Goal: Transaction & Acquisition: Purchase product/service

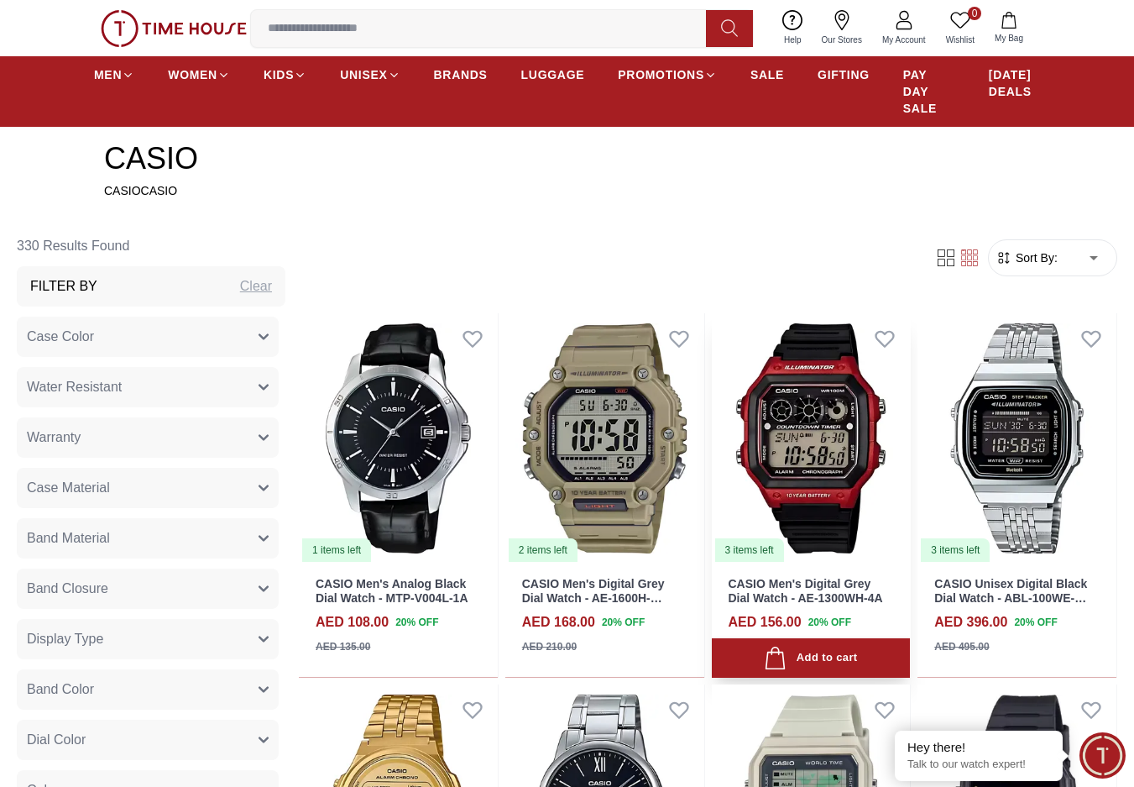
scroll to position [504, 0]
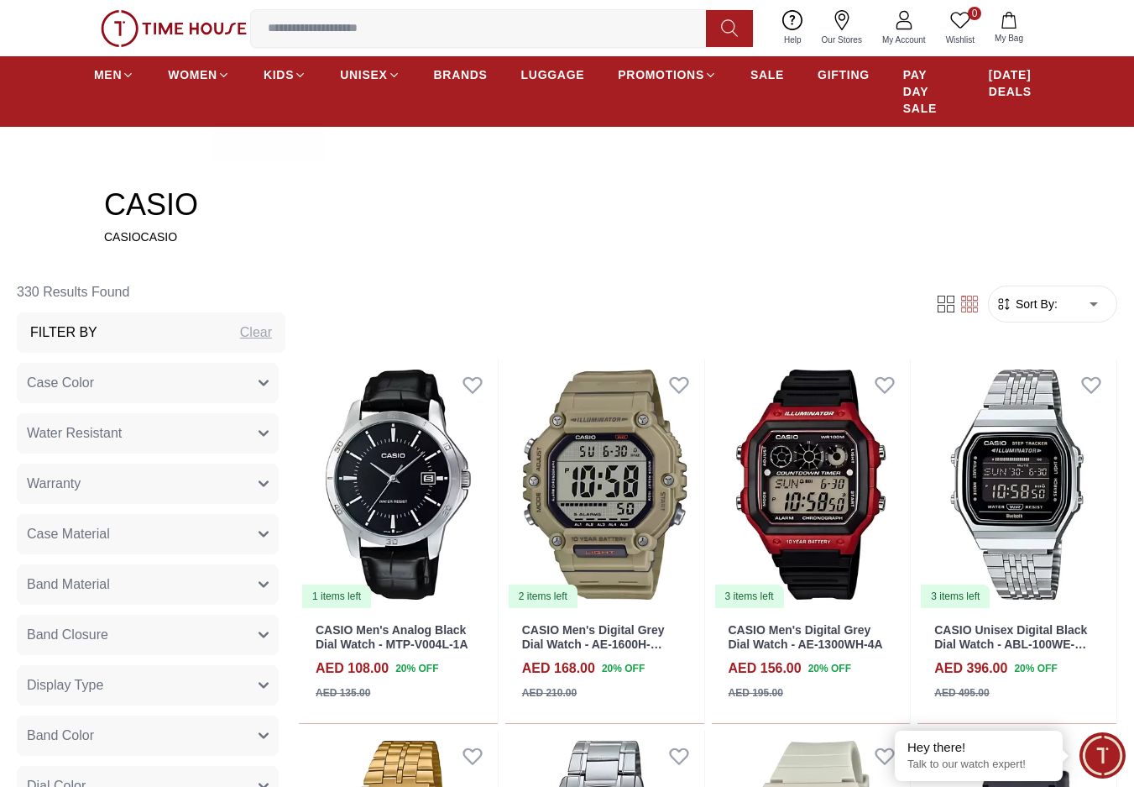
drag, startPoint x: 1041, startPoint y: 293, endPoint x: 1048, endPoint y: 303, distance: 12.1
click at [1041, 294] on form "Sort By: ​ ****** ​" at bounding box center [1052, 303] width 129 height 37
click at [1049, 306] on span "Sort By:" at bounding box center [1034, 304] width 45 height 17
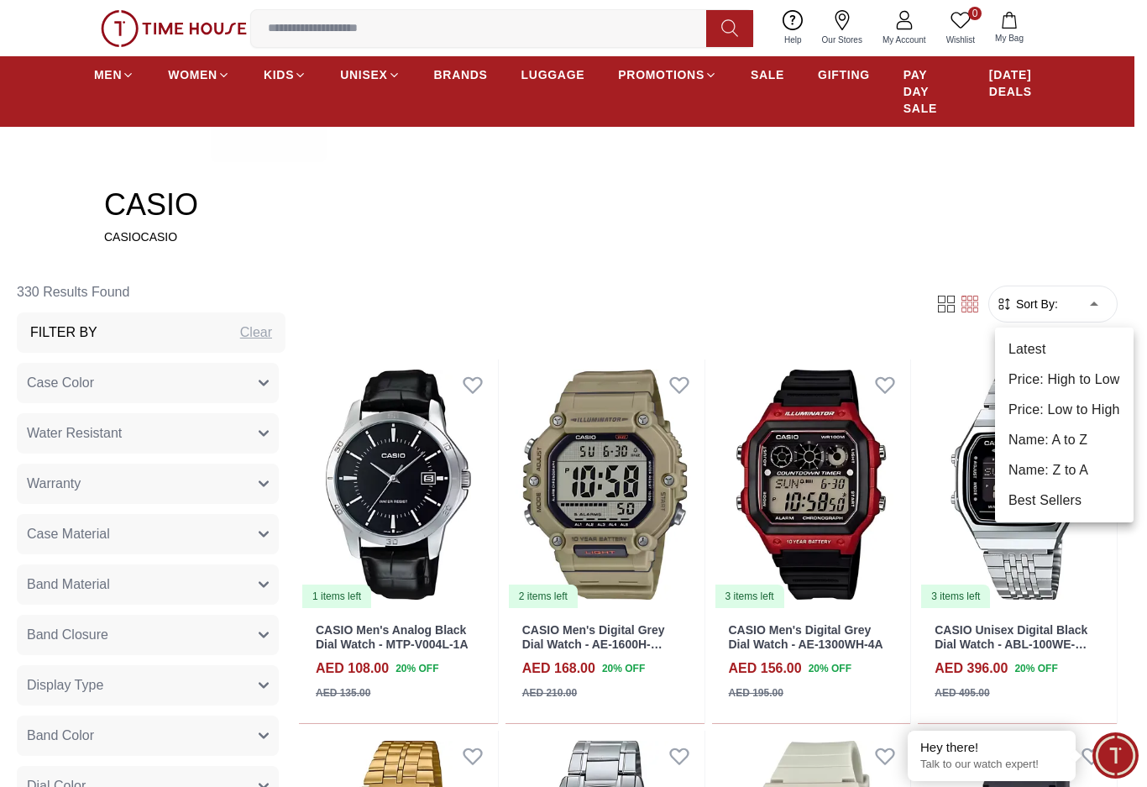
click at [1064, 409] on li "Price: Low to High" at bounding box center [1064, 410] width 139 height 30
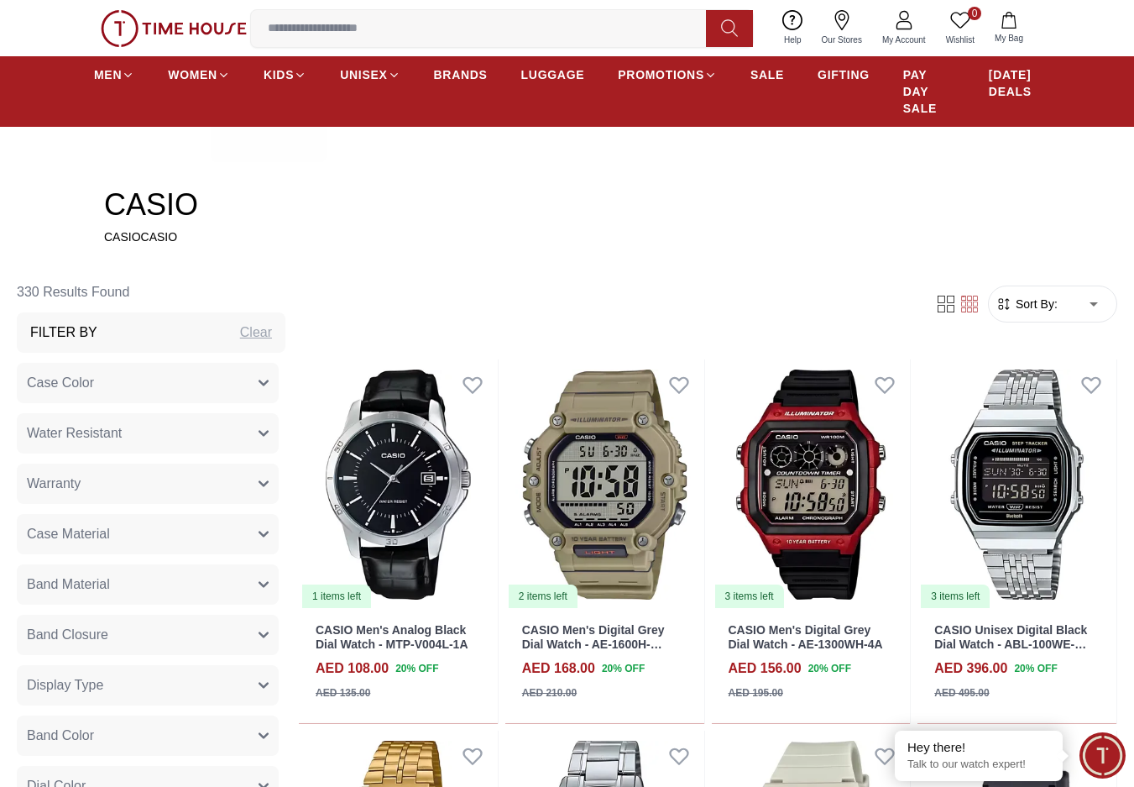
type input "*"
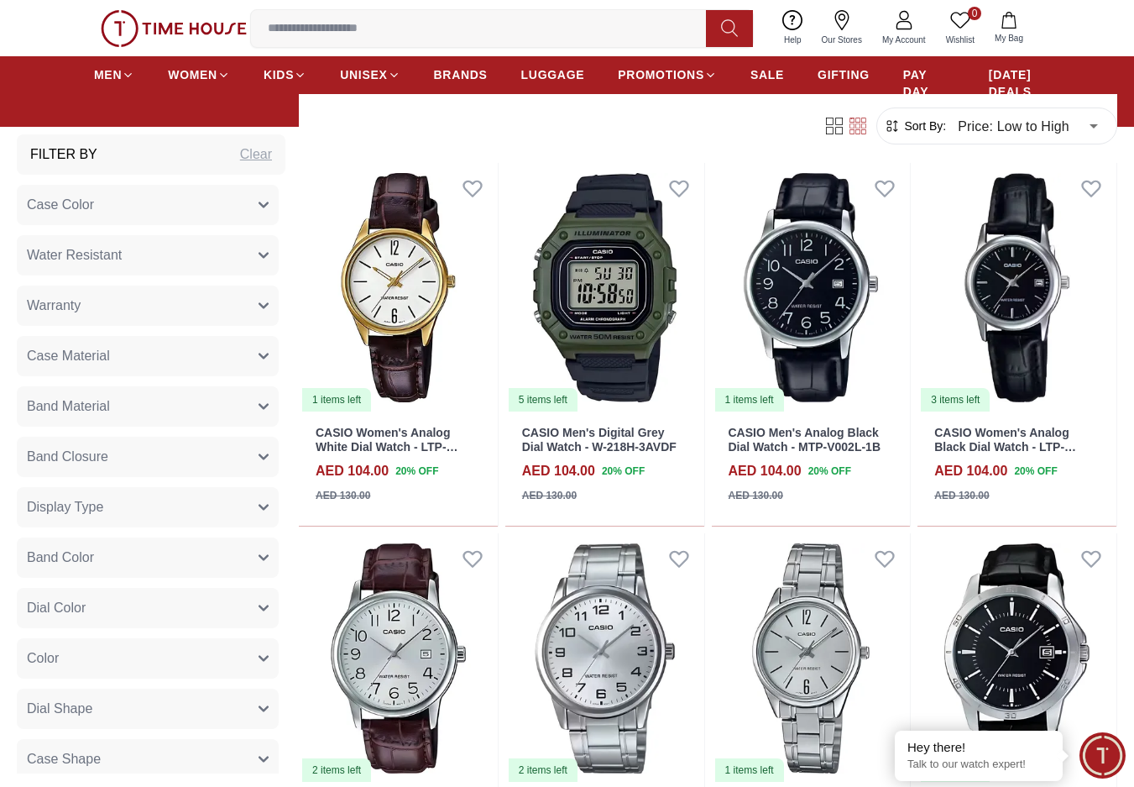
click at [202, 150] on div "Filter By Clear" at bounding box center [151, 154] width 269 height 40
click at [204, 191] on button "Case Color" at bounding box center [148, 205] width 262 height 40
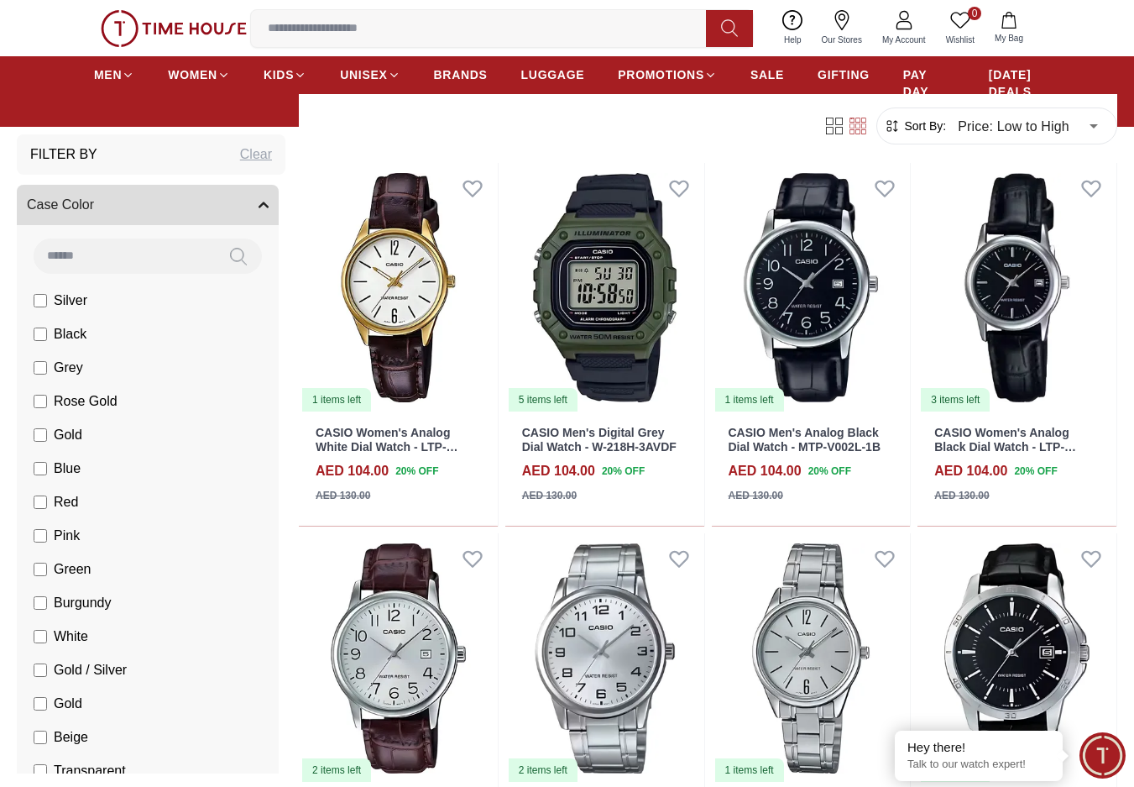
click at [198, 203] on button "Case Color" at bounding box center [148, 205] width 262 height 40
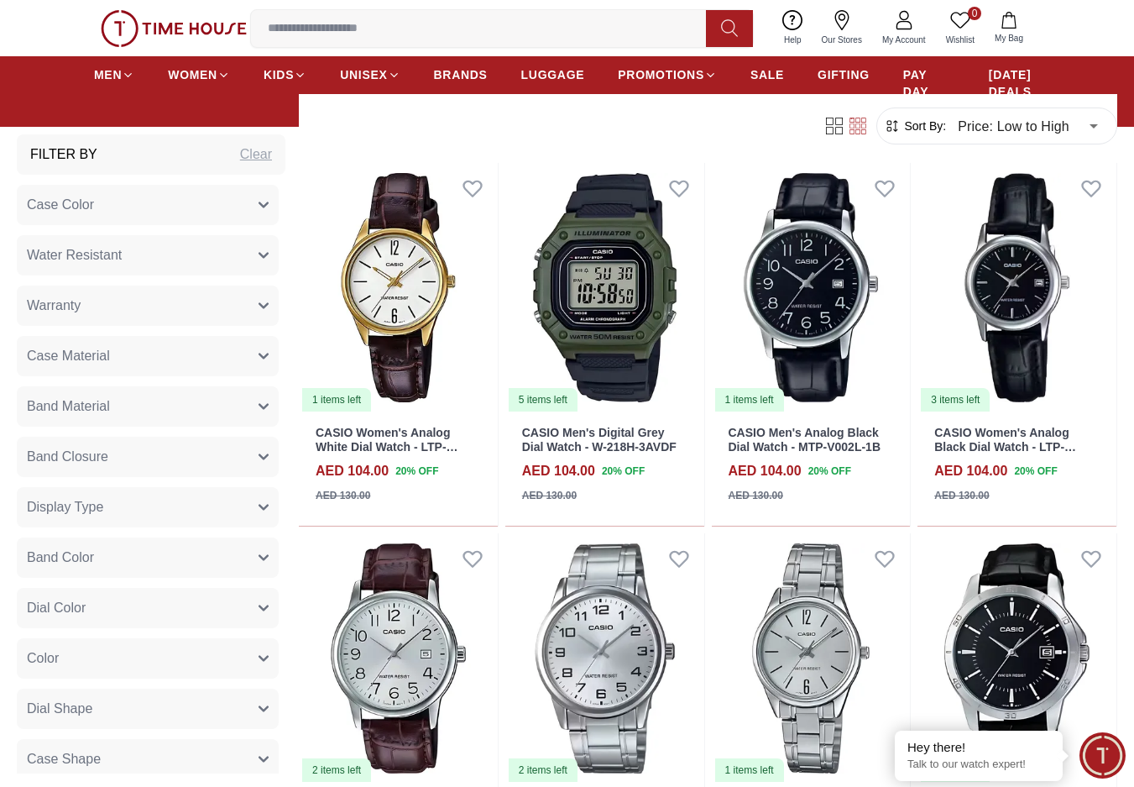
click at [180, 255] on button "Water Resistant" at bounding box center [148, 255] width 262 height 40
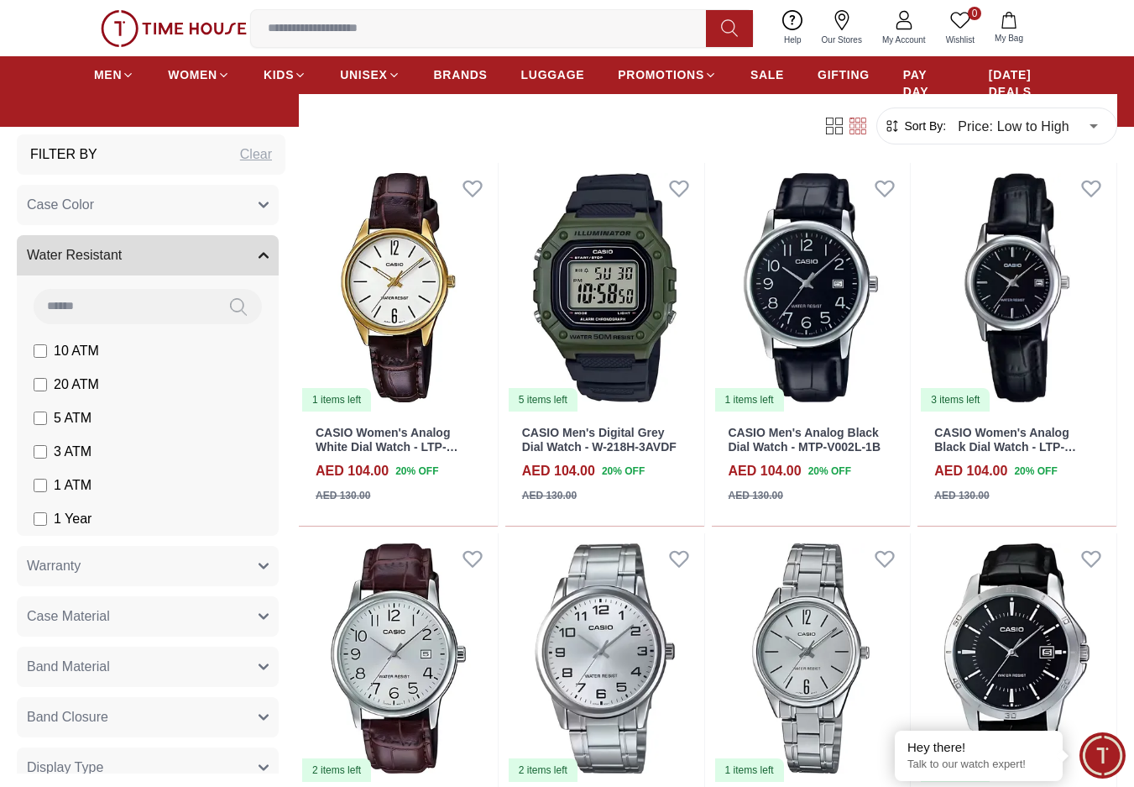
click at [180, 255] on button "Water Resistant" at bounding box center [148, 255] width 262 height 40
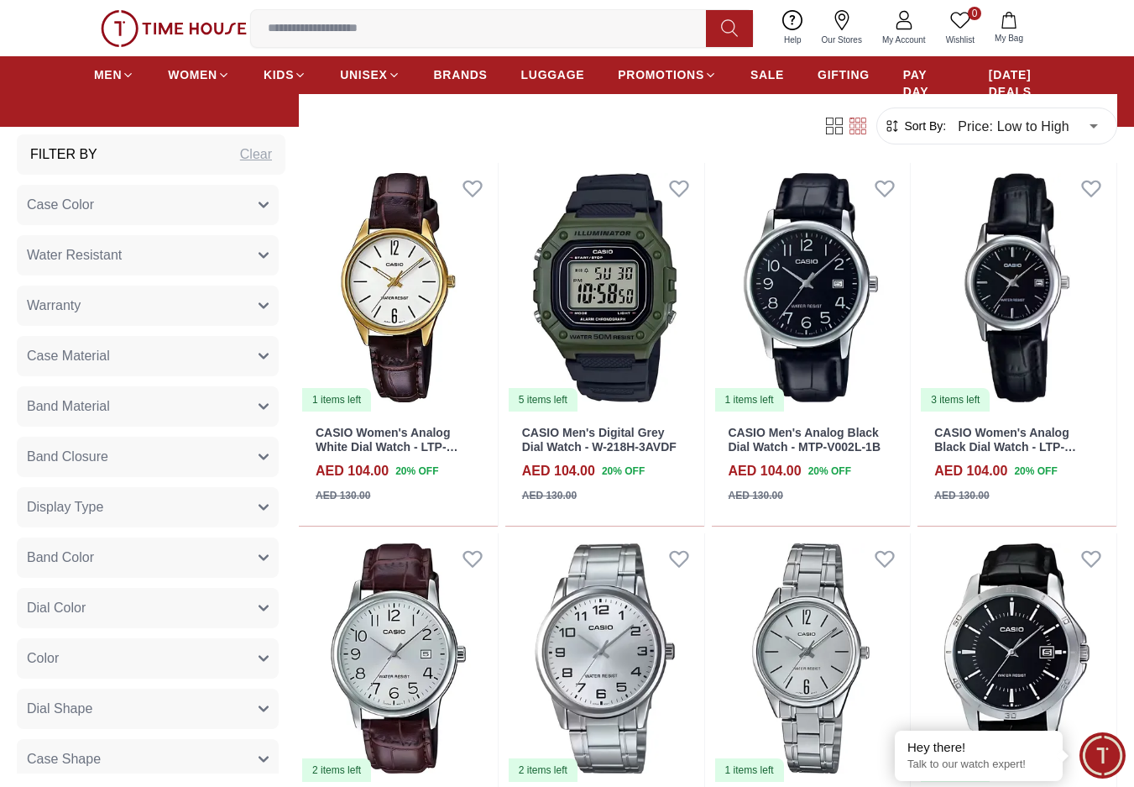
click at [168, 311] on button "Warranty" at bounding box center [148, 305] width 262 height 40
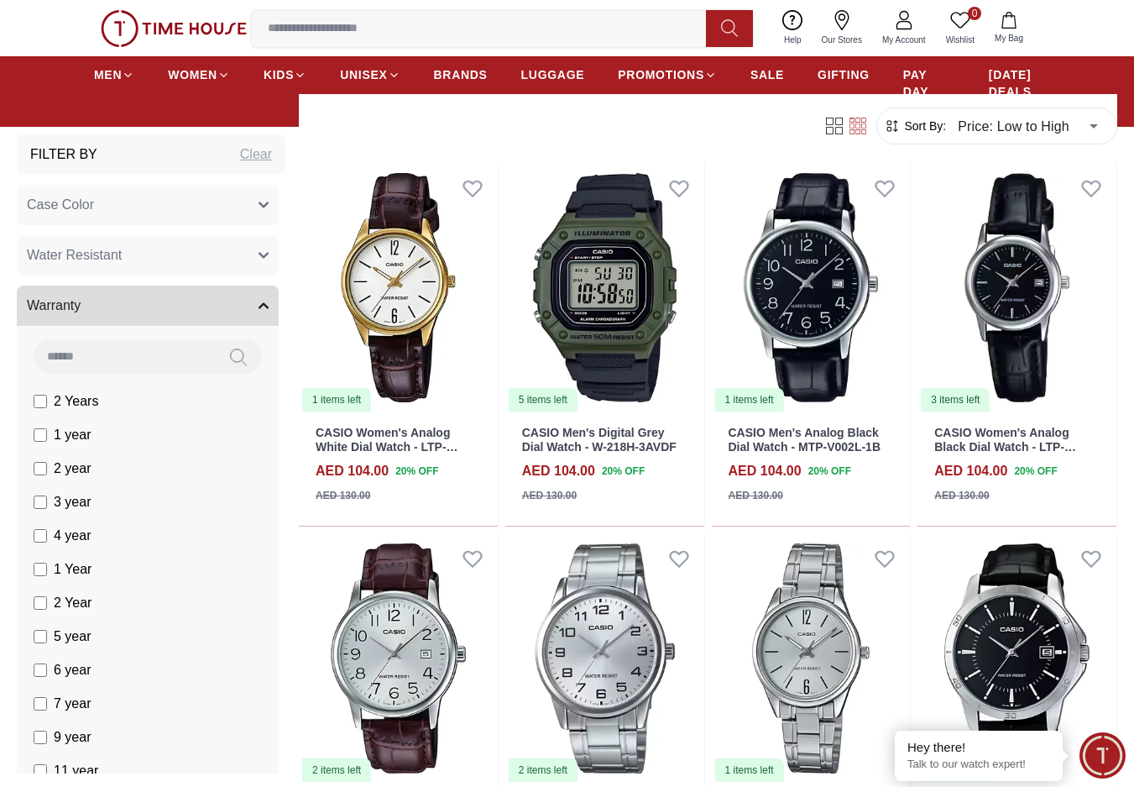
click at [168, 311] on button "Warranty" at bounding box center [148, 305] width 262 height 40
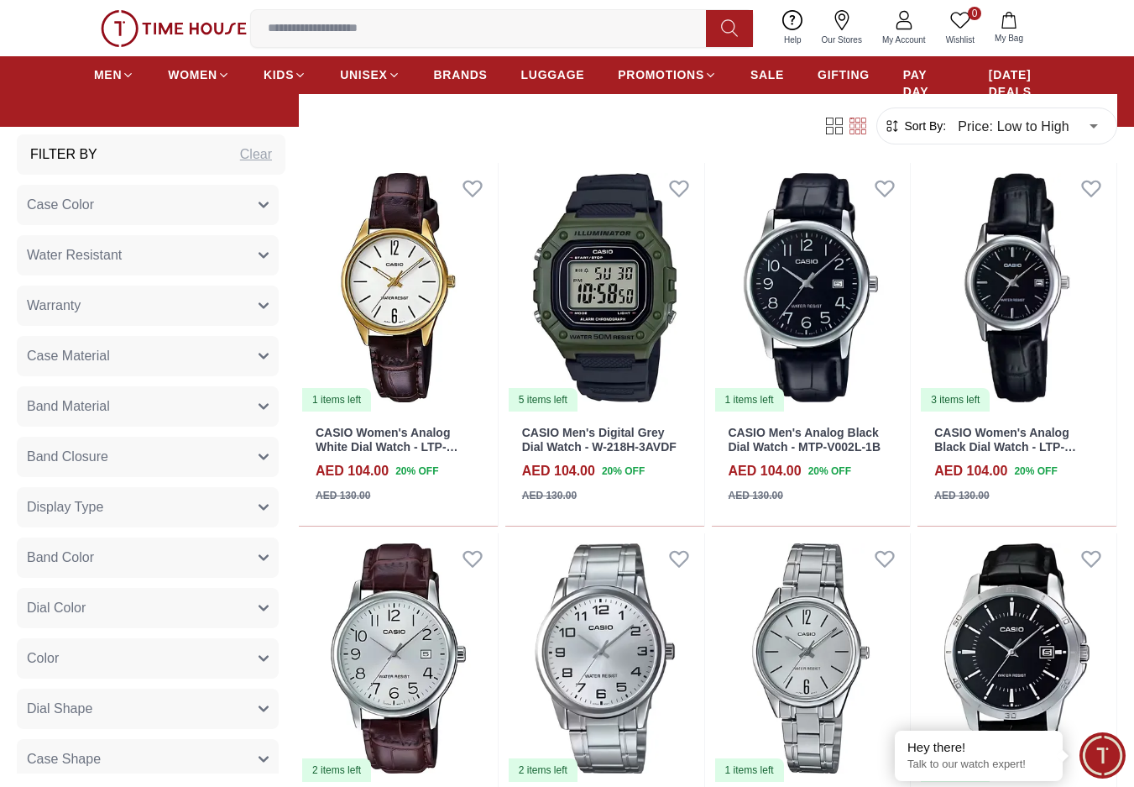
click at [162, 367] on button "Case Material" at bounding box center [148, 356] width 262 height 40
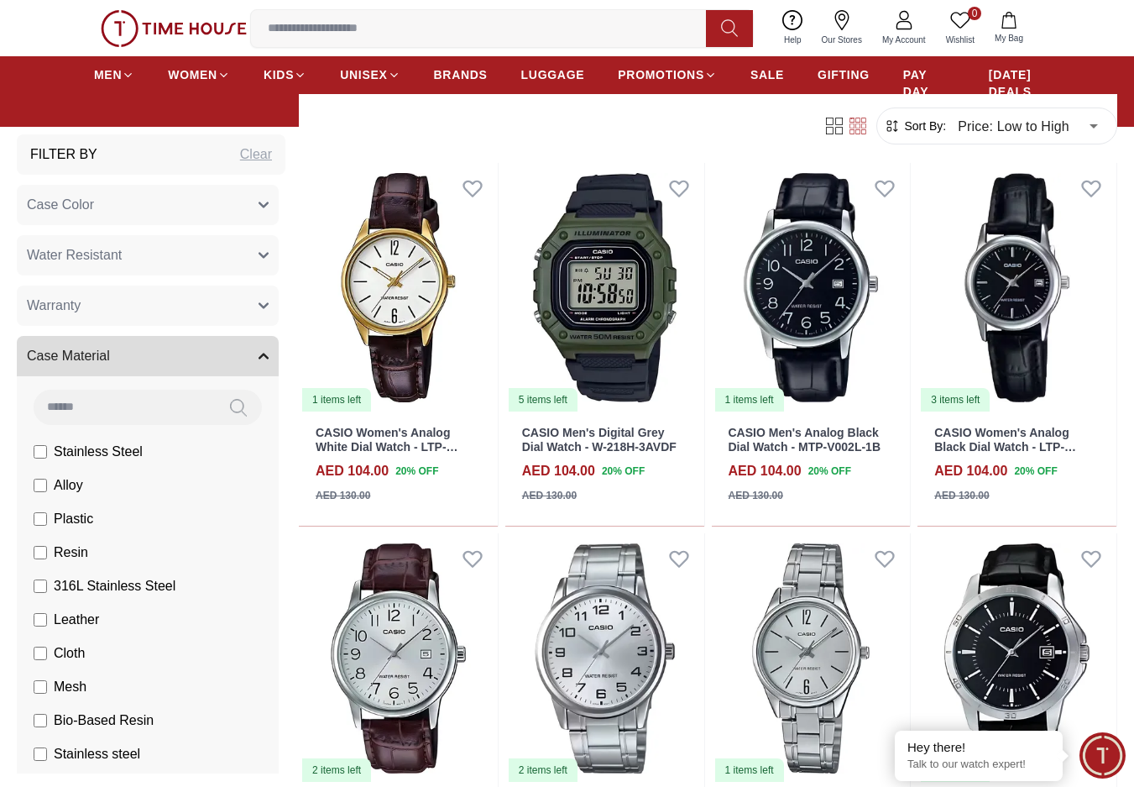
click at [162, 367] on button "Case Material" at bounding box center [148, 356] width 262 height 40
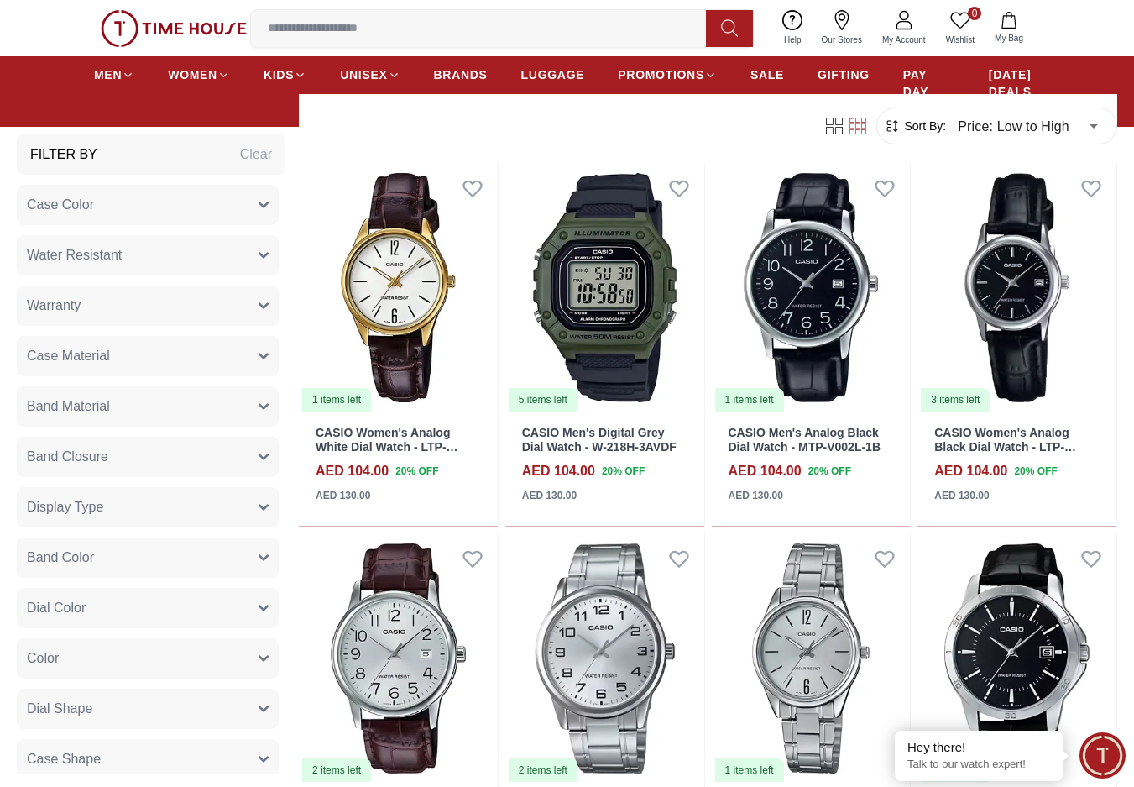
click at [156, 405] on button "Band Material" at bounding box center [148, 406] width 262 height 40
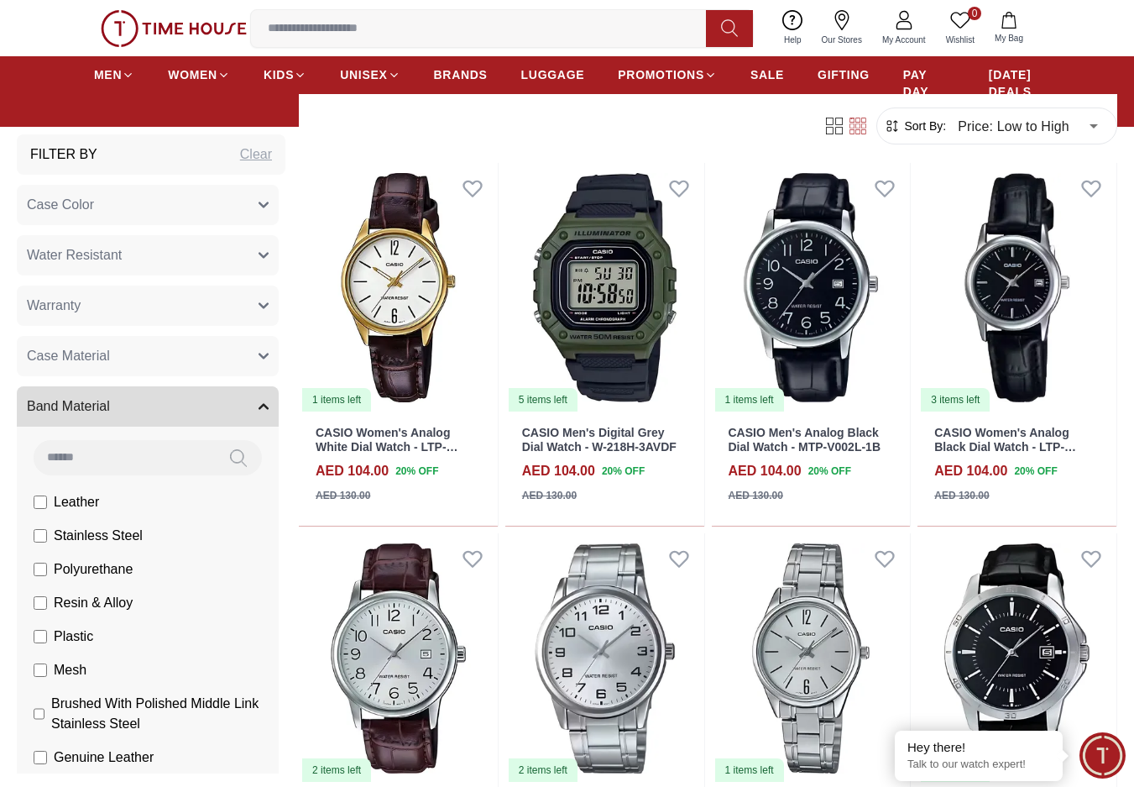
click at [156, 405] on button "Band Material" at bounding box center [148, 406] width 262 height 40
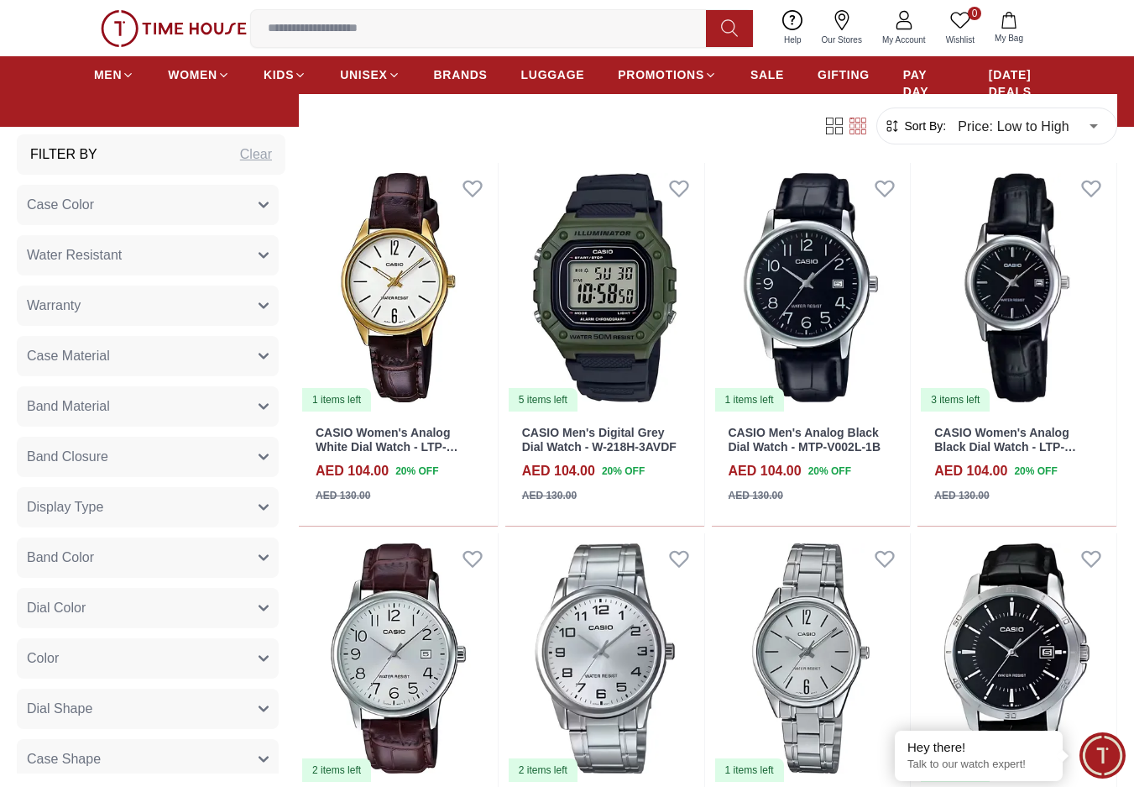
click at [143, 455] on button "Band Closure" at bounding box center [148, 457] width 262 height 40
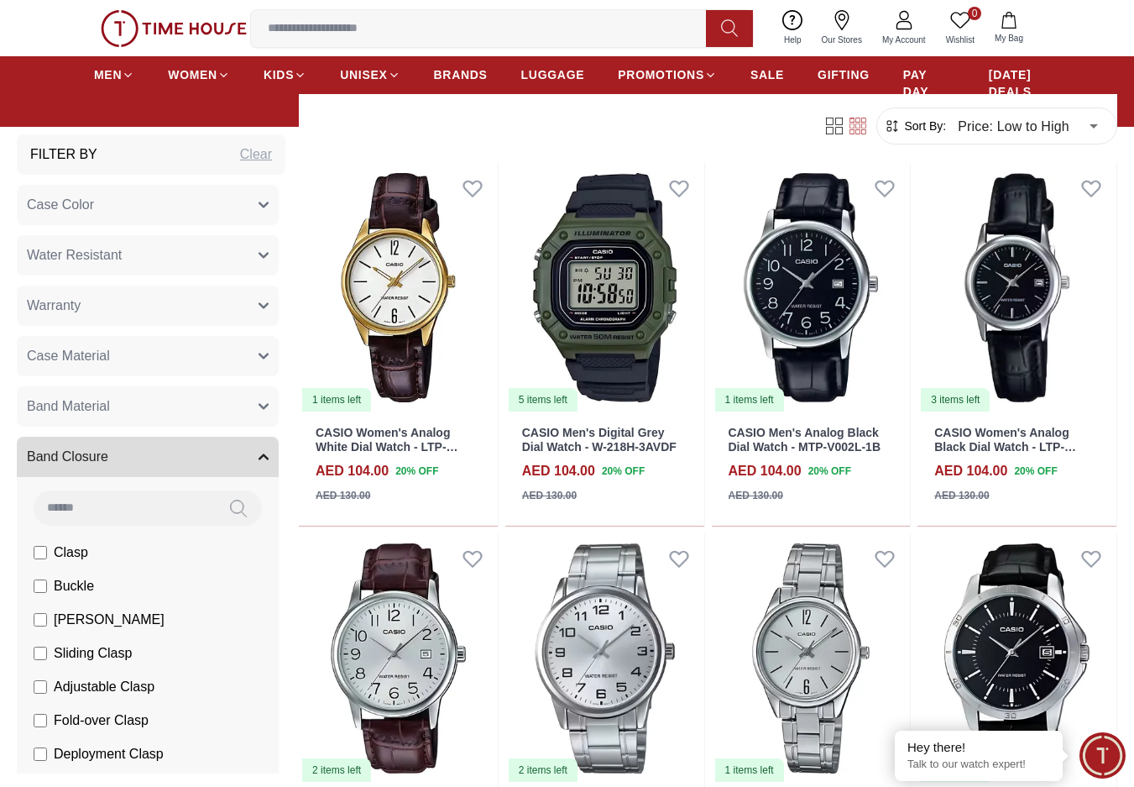
click at [143, 455] on button "Band Closure" at bounding box center [148, 457] width 262 height 40
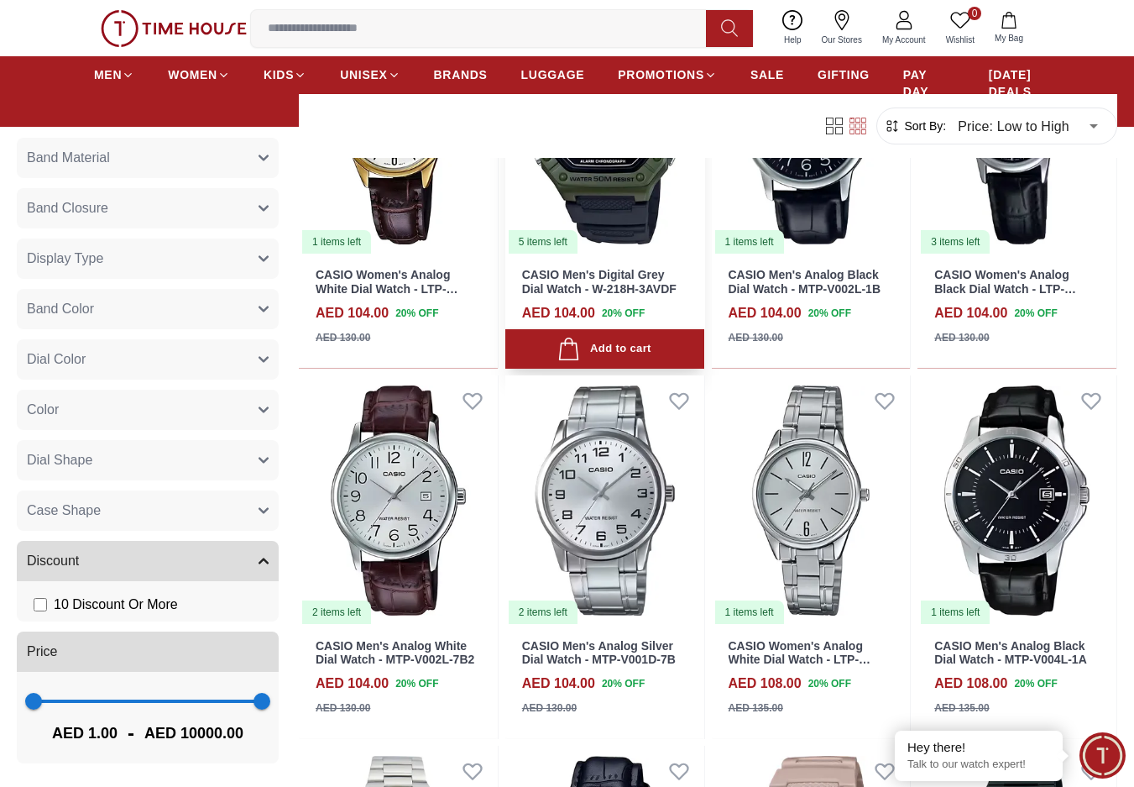
scroll to position [2519, 0]
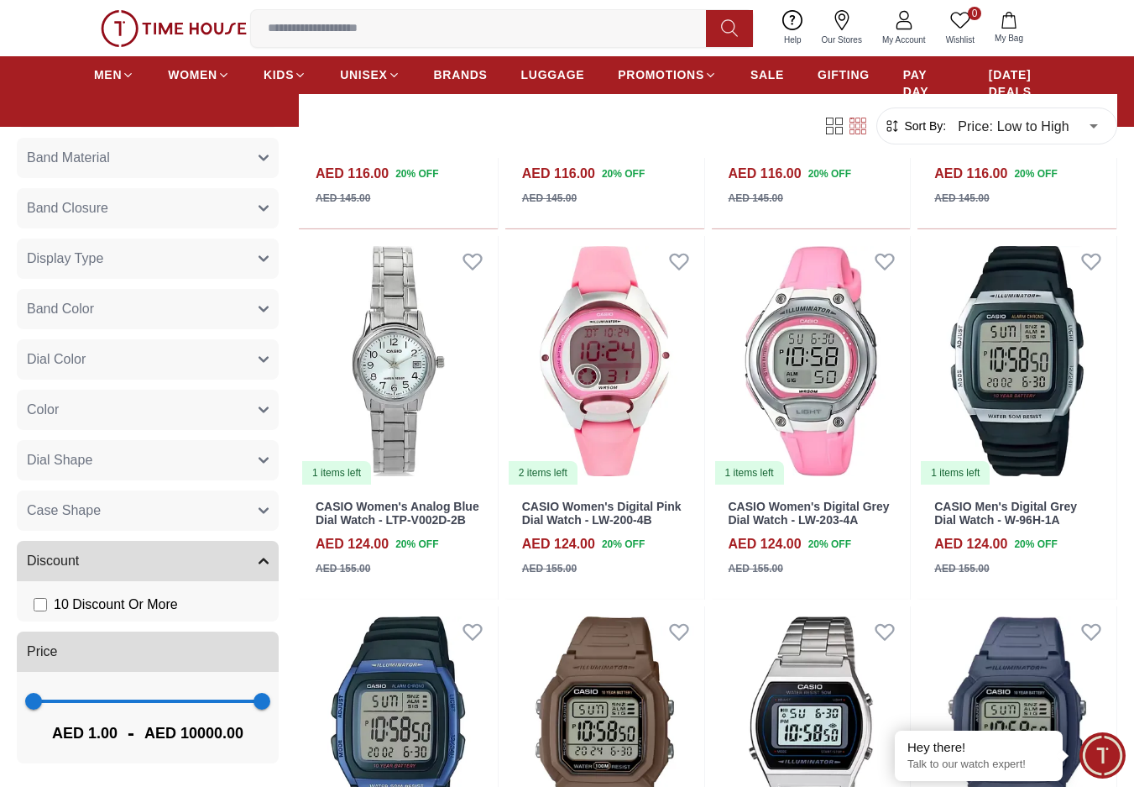
scroll to position [5048, 0]
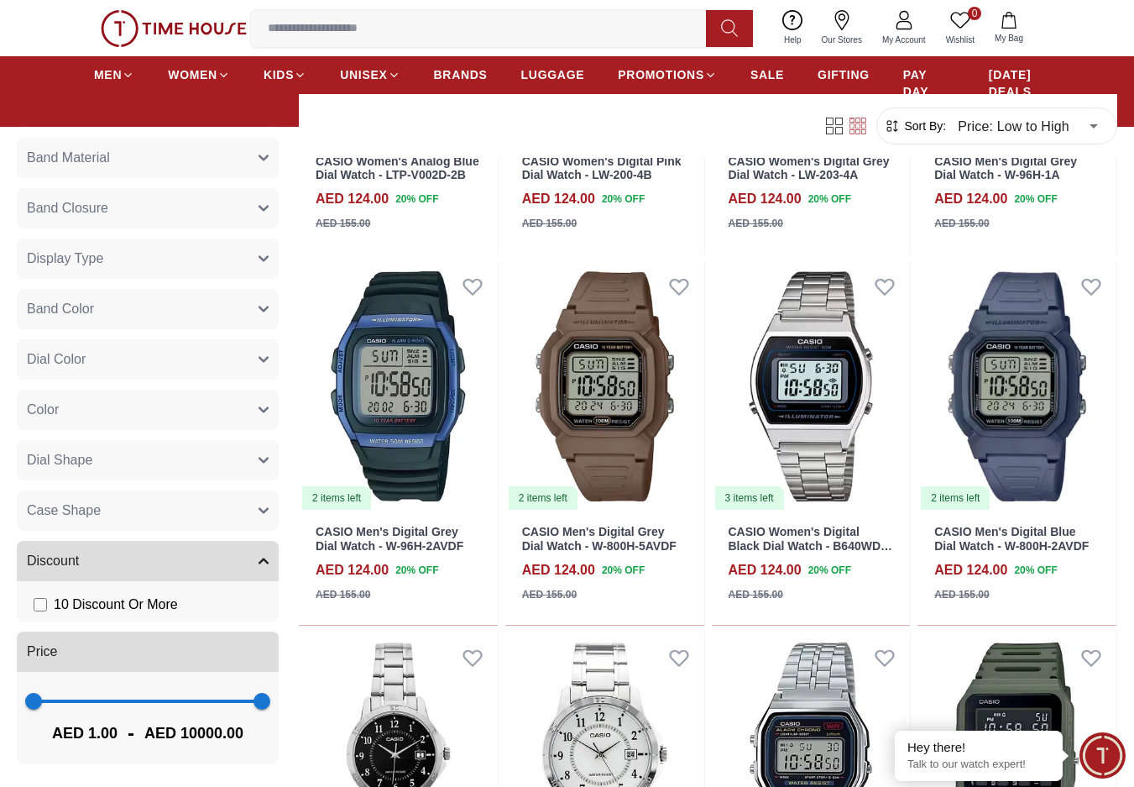
click at [191, 29] on img at bounding box center [174, 28] width 146 height 37
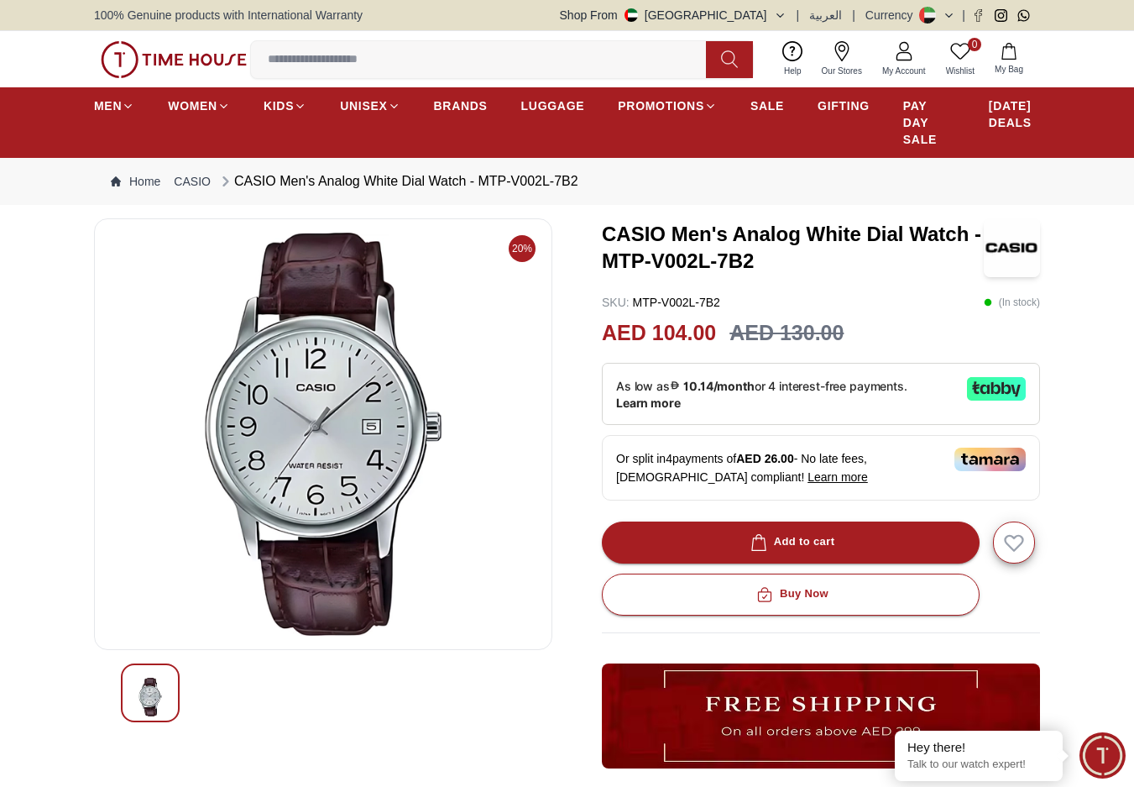
click at [676, 300] on p "SKU : MTP-V002L-7B2" at bounding box center [661, 302] width 118 height 17
click at [700, 253] on h3 "CASIO Men's Analog White Dial Watch - MTP-V002L-7B2" at bounding box center [793, 248] width 382 height 54
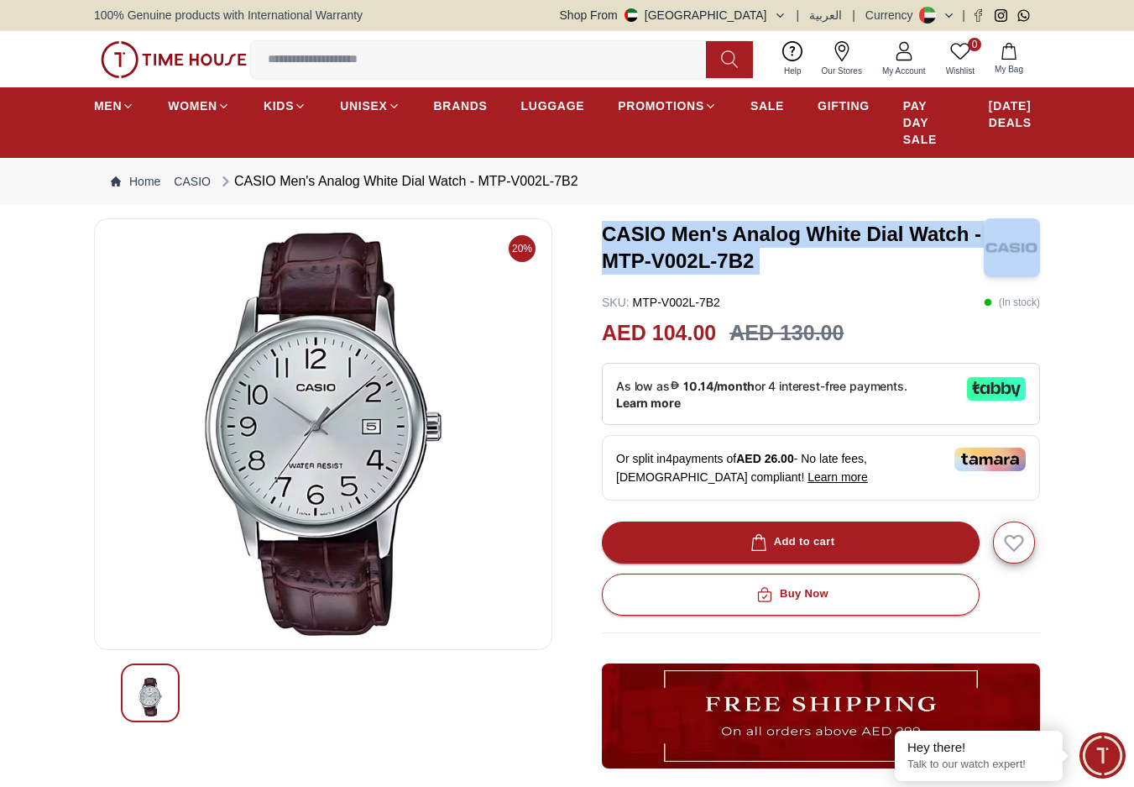
click at [700, 253] on h3 "CASIO Men's Analog White Dial Watch - MTP-V002L-7B2" at bounding box center [793, 248] width 382 height 54
click at [709, 261] on h3 "CASIO Men's Analog White Dial Watch - MTP-V002L-7B2" at bounding box center [793, 248] width 382 height 54
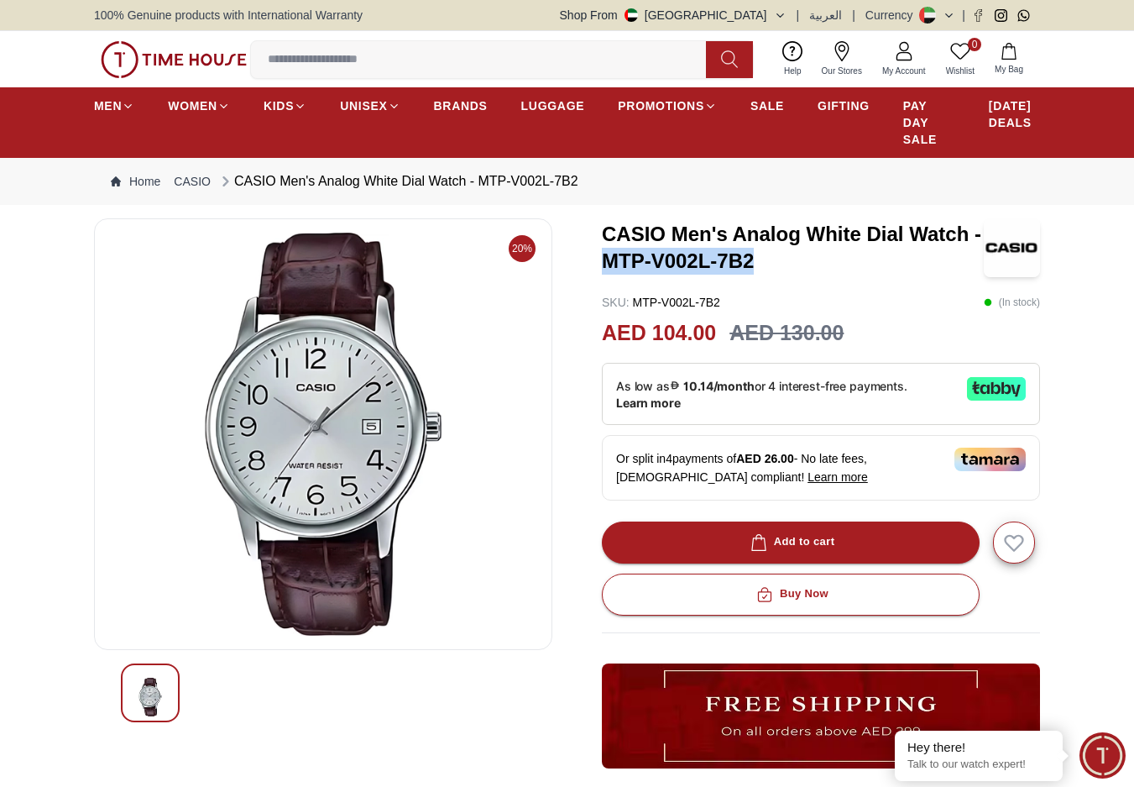
drag, startPoint x: 756, startPoint y: 261, endPoint x: 592, endPoint y: 259, distance: 164.6
click at [592, 259] on div "20% CASIO Men's Analog White Dial Watch - MTP-V002L-7B2 SKU : MTP-V002L-7B2 ( I…" at bounding box center [567, 594] width 946 height 752
copy h3 "MTP-V002L-7B2"
